Goal: Task Accomplishment & Management: Complete application form

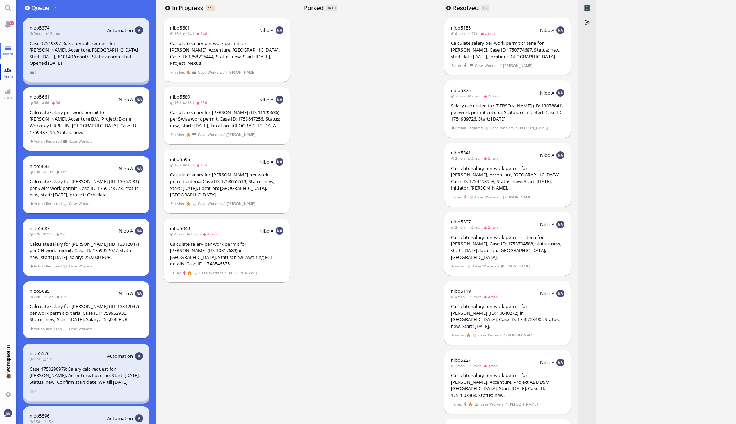
click at [10, 75] on span "Team" at bounding box center [8, 76] width 14 height 5
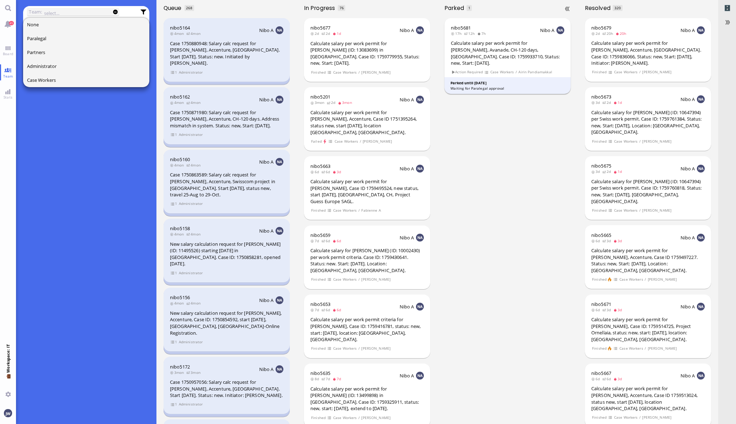
click at [481, 48] on div "Calculate salary per work permit for [PERSON_NAME], Avanade, CH-120 days, [GEOG…" at bounding box center [507, 53] width 113 height 26
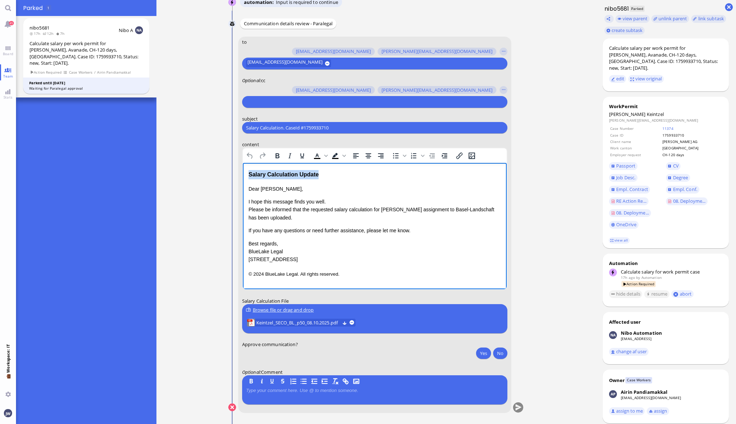
drag, startPoint x: 319, startPoint y: 174, endPoint x: 210, endPoint y: 174, distance: 109.5
click at [242, 174] on html "Salary Calculation Update Dear [PERSON_NAME], I hope this message finds you wel…" at bounding box center [374, 224] width 264 height 122
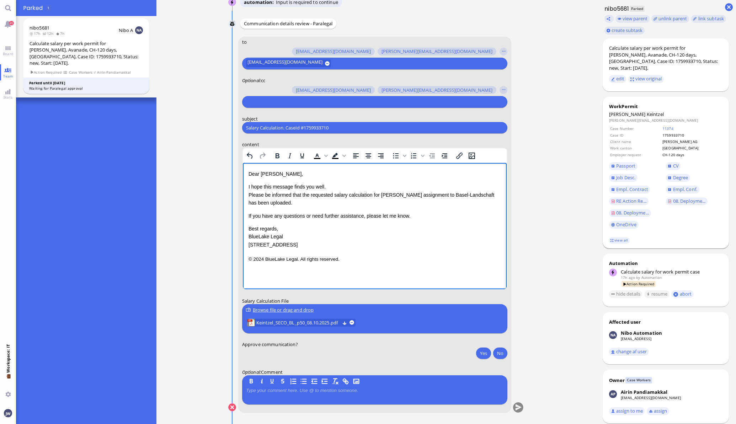
click at [647, 111] on span "Keintzel" at bounding box center [655, 114] width 17 height 6
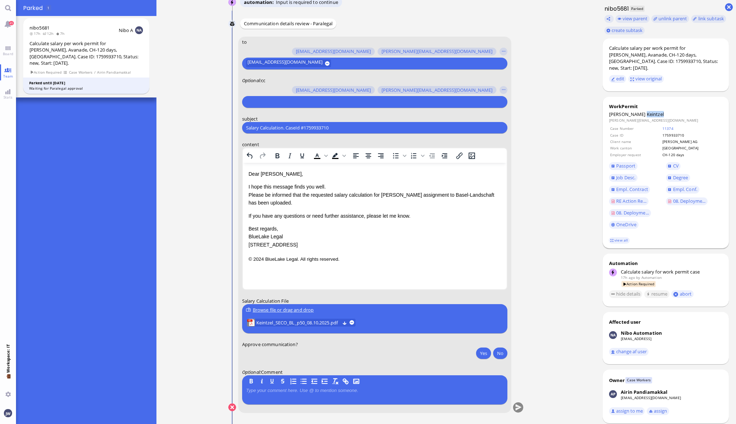
click at [647, 111] on span "Keintzel" at bounding box center [655, 114] width 17 height 6
copy span "Keintzel"
click at [323, 124] on input "Salary Calculation. CaseId #1759933710" at bounding box center [374, 127] width 257 height 7
paste input "PazPerTout new case: [PERSON_NAME] (1759933710 / 11444213), Employer Request: C…"
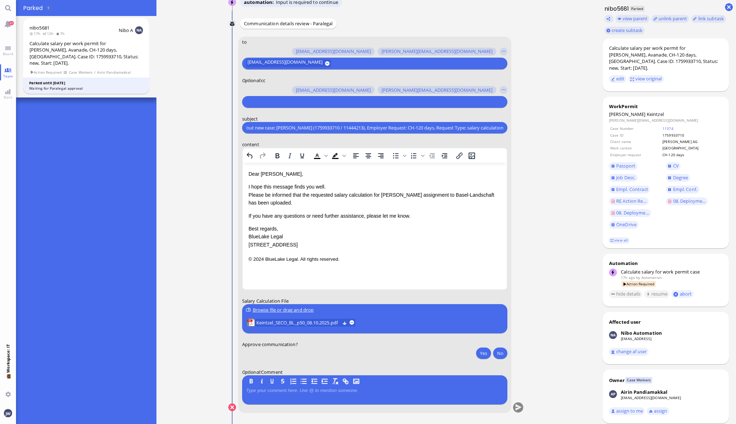
type input "PazPerTout new case: [PERSON_NAME] (1759933710 / 11444213), Employer Request: C…"
click at [299, 107] on div at bounding box center [374, 102] width 265 height 12
click at [300, 101] on input "text" at bounding box center [374, 101] width 256 height 7
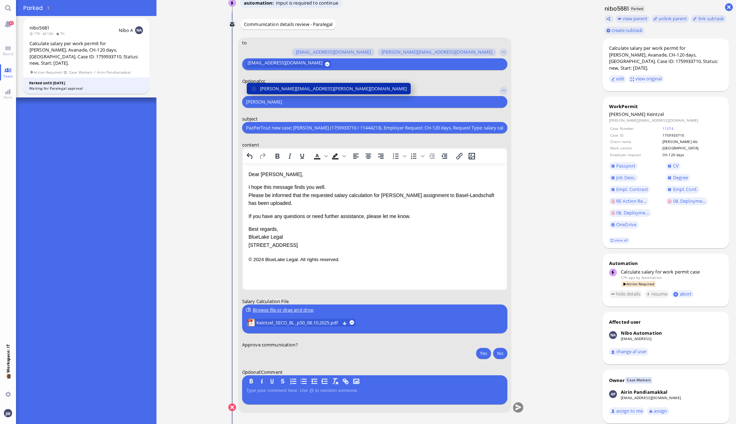
type input "[PERSON_NAME]"
click at [297, 89] on span "[PERSON_NAME][EMAIL_ADDRESS][PERSON_NAME][DOMAIN_NAME]" at bounding box center [333, 88] width 147 height 7
type input "den"
click at [297, 89] on span "[EMAIL_ADDRESS][DOMAIN_NAME]" at bounding box center [297, 88] width 75 height 7
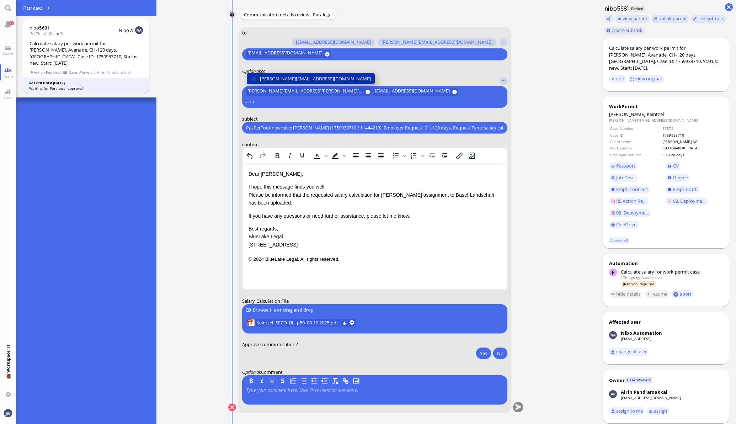
type input "anu"
click at [297, 82] on span "[PERSON_NAME][EMAIL_ADDRESS][DOMAIN_NAME]" at bounding box center [315, 78] width 111 height 7
type input "fab"
click at [298, 82] on button "[EMAIL_ADDRESS][DOMAIN_NAME]" at bounding box center [292, 78] width 92 height 11
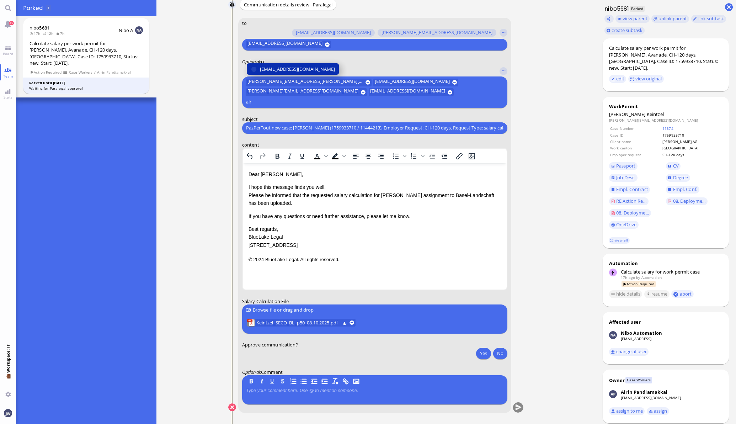
type input "air"
click at [298, 73] on span "[EMAIL_ADDRESS][DOMAIN_NAME]" at bounding box center [297, 68] width 75 height 7
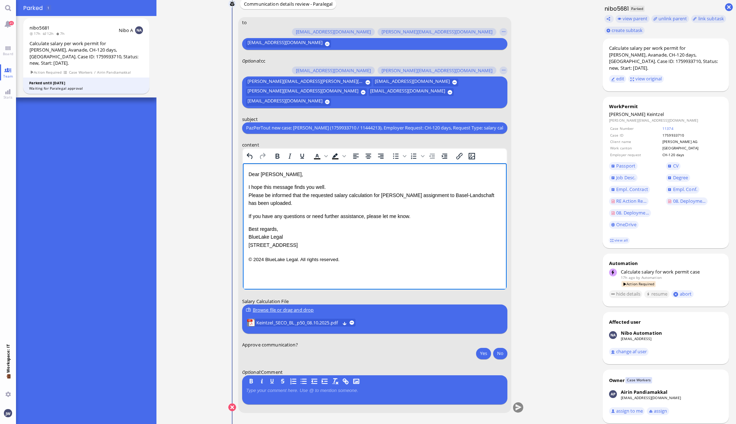
click at [457, 194] on p "I hope this message finds you well. Please be informed that the requested salar…" at bounding box center [374, 195] width 252 height 24
click at [279, 203] on p "I hope this message finds you well. Please be informed that the requested salar…" at bounding box center [374, 195] width 252 height 24
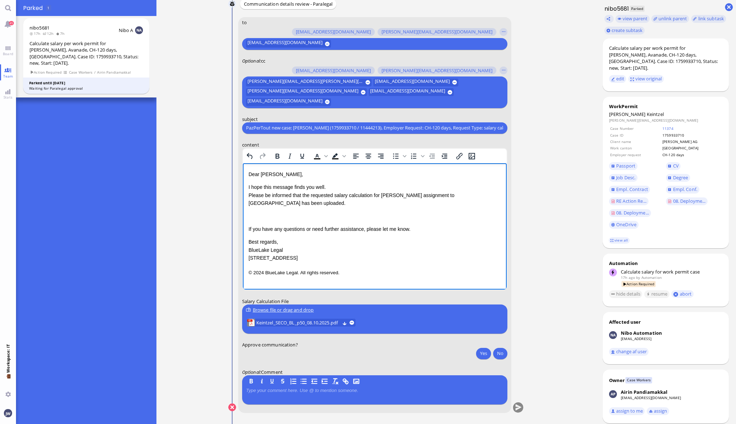
click at [291, 326] on li "Keintzel_SECO_BL_p50_08.10.2025.pdf" at bounding box center [301, 323] width 111 height 10
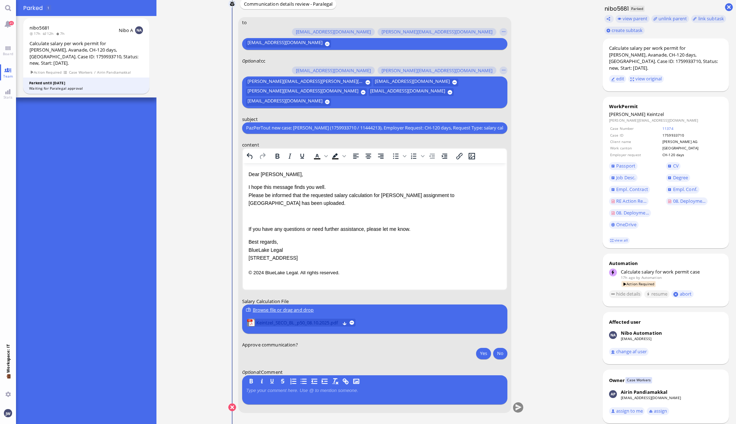
click at [265, 321] on span "Keintzel_SECO_BL_p50_08.10.2025.pdf" at bounding box center [298, 323] width 84 height 8
click at [673, 126] on link "11374" at bounding box center [667, 128] width 11 height 5
click at [281, 216] on p "Rich Text Area. Press ALT-0 for help." at bounding box center [374, 216] width 252 height 8
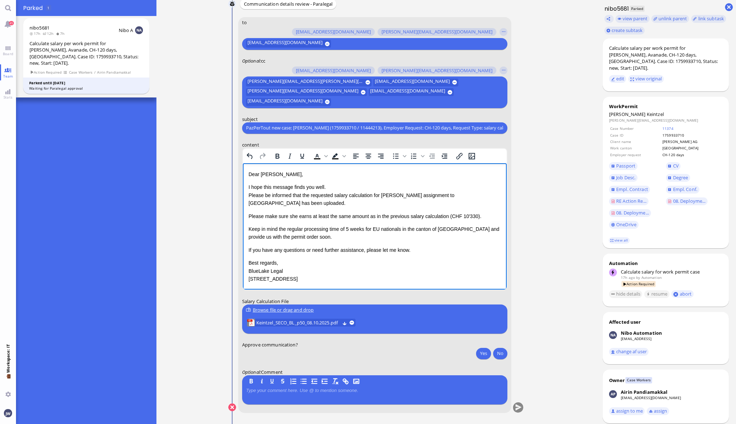
click at [444, 247] on p "If you have any questions or need further assistance, please let me know." at bounding box center [374, 250] width 252 height 8
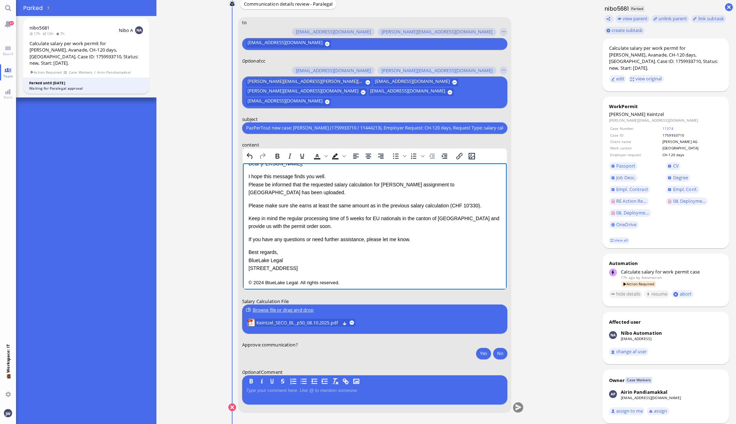
scroll to position [15, 0]
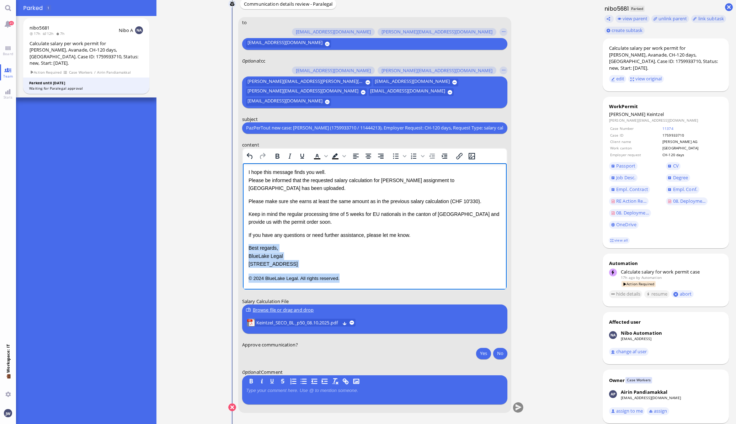
click at [353, 280] on p "© 2024 BlueLake Legal. All rights reserved." at bounding box center [374, 277] width 252 height 9
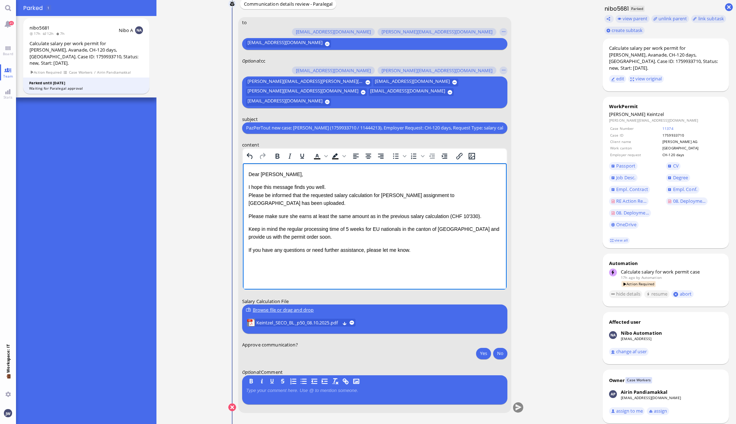
scroll to position [-89, 0]
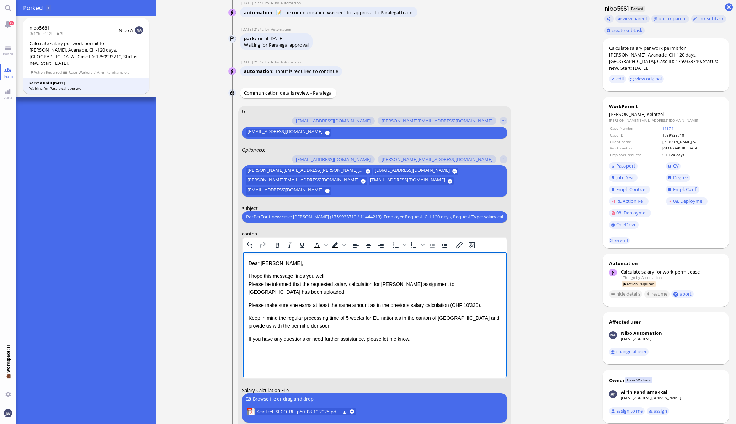
click at [256, 304] on p "Please make sure she earns at least the same amount as in the previous salary c…" at bounding box center [374, 305] width 252 height 8
click at [475, 305] on p "Please make sure she earns at least the same amount as in the previous salary c…" at bounding box center [374, 305] width 252 height 8
copy p "Please make sure she earns at least the same amount as in the previous salary c…"
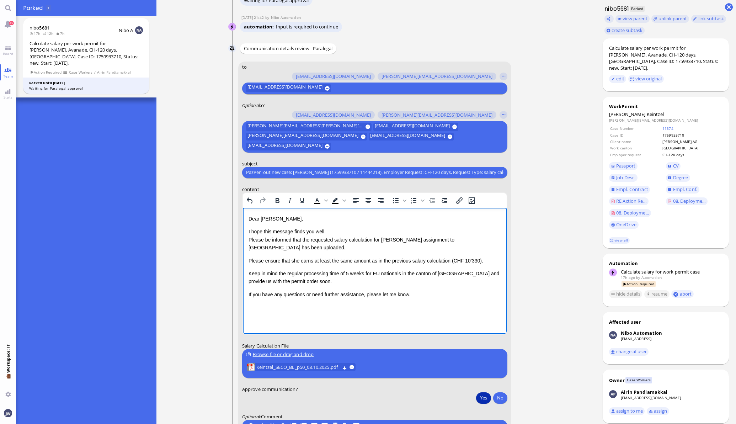
click at [480, 394] on button "Yes" at bounding box center [483, 397] width 15 height 11
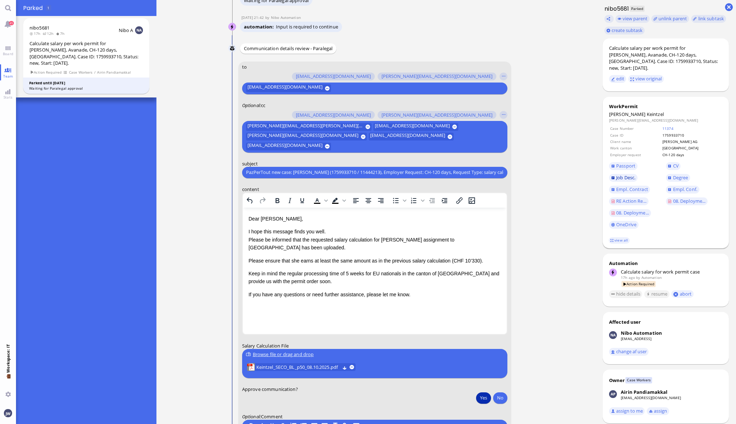
click at [622, 174] on span "Job Desc." at bounding box center [625, 177] width 19 height 6
click at [681, 125] on table "Case Number 11374 Case ID 1759933710 Client name [PERSON_NAME] AG Work [GEOGRAP…" at bounding box center [665, 141] width 113 height 33
click at [673, 126] on link "11374" at bounding box center [667, 128] width 11 height 5
click at [616, 198] on span "RE Action Re..." at bounding box center [631, 201] width 30 height 6
click at [673, 186] on span "Empl. Conf." at bounding box center [685, 189] width 24 height 6
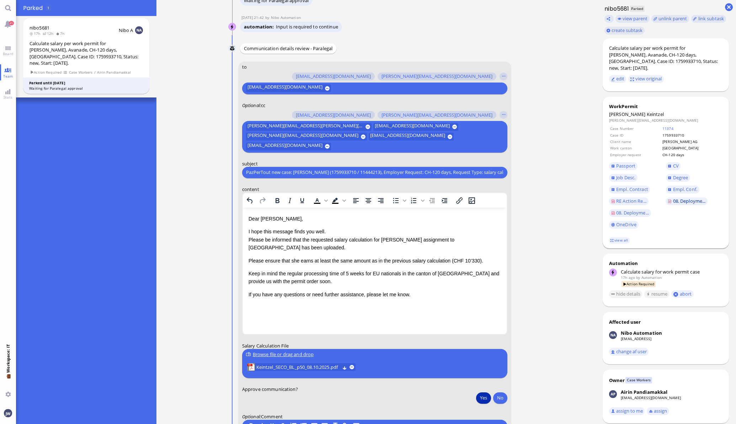
click at [673, 198] on span "08. Deployme..." at bounding box center [689, 201] width 33 height 6
click at [626, 174] on span "Job Desc." at bounding box center [625, 177] width 19 height 6
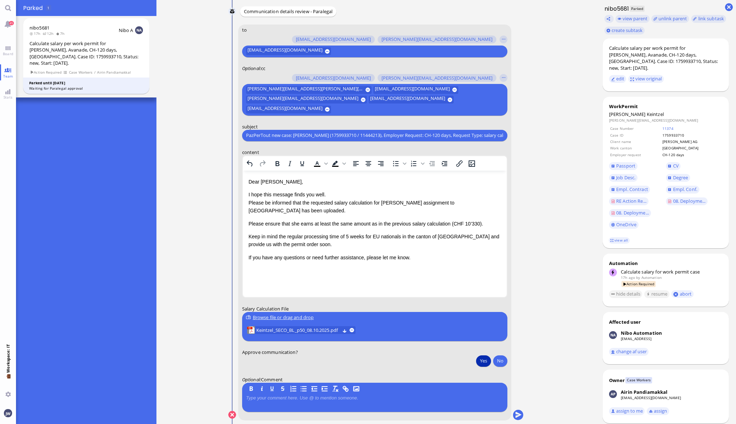
scroll to position [0, 0]
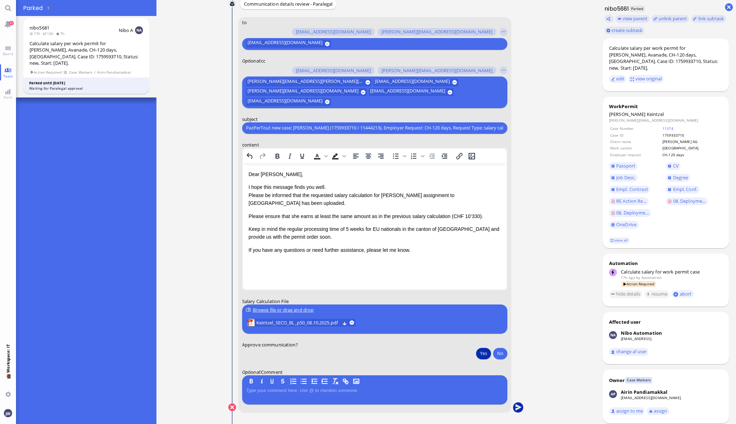
click at [513, 407] on button "submit" at bounding box center [518, 407] width 11 height 11
